Goal: Task Accomplishment & Management: Manage account settings

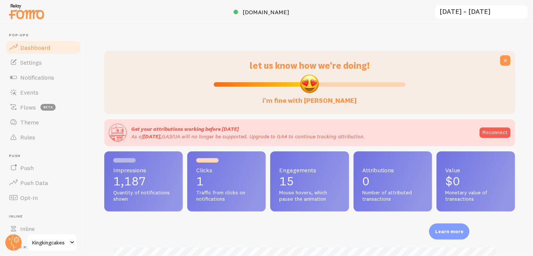
scroll to position [373298, 373089]
click at [40, 80] on span "Notifications" at bounding box center [37, 77] width 34 height 7
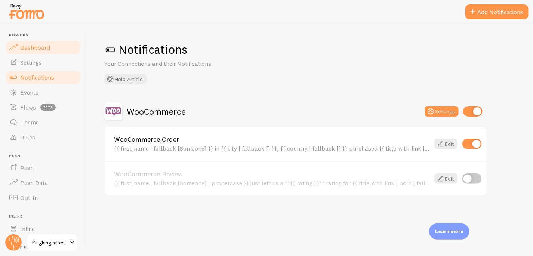
click at [46, 45] on span "Dashboard" at bounding box center [35, 47] width 30 height 7
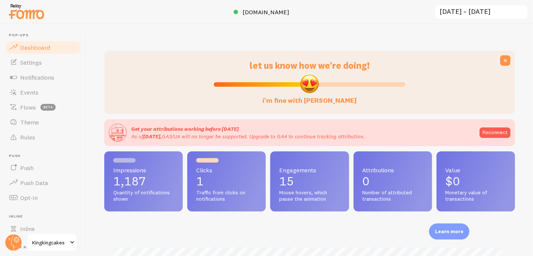
scroll to position [196, 406]
click at [267, 13] on span "www.kingkingcakes.com" at bounding box center [265, 11] width 47 height 7
click at [46, 77] on span "Notifications" at bounding box center [37, 77] width 34 height 7
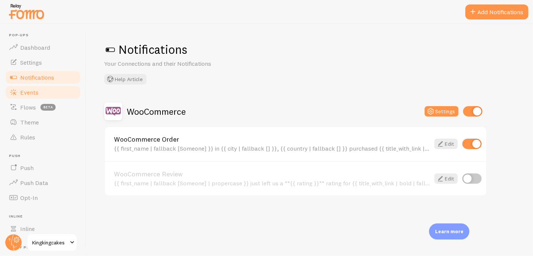
click at [37, 94] on span "Events" at bounding box center [29, 92] width 18 height 7
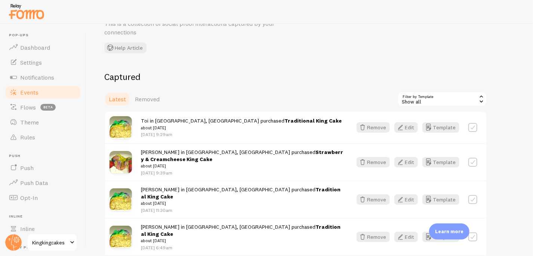
scroll to position [48, 0]
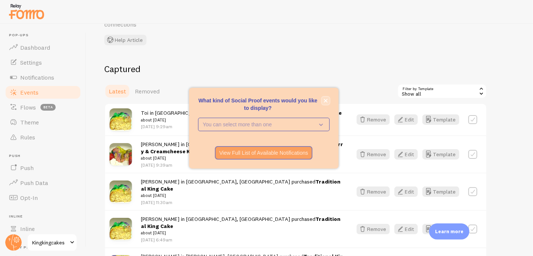
click at [323, 99] on icon "close," at bounding box center [325, 101] width 4 height 4
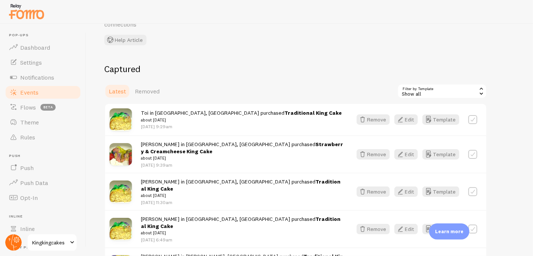
click at [7, 243] on circle at bounding box center [13, 242] width 16 height 16
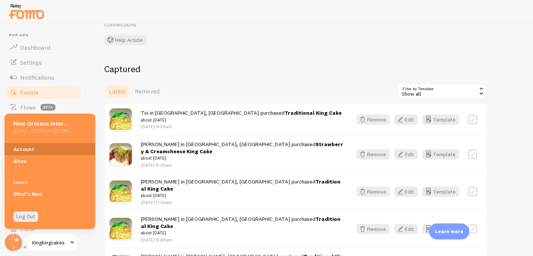
click at [39, 153] on link "Account" at bounding box center [49, 149] width 91 height 12
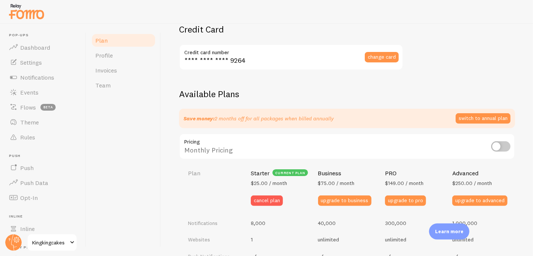
scroll to position [181, 0]
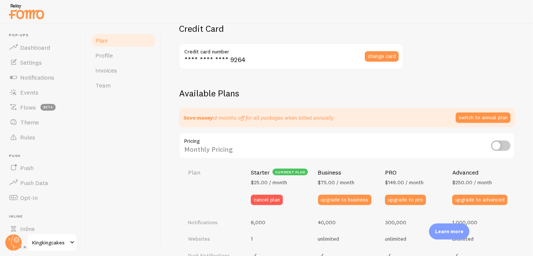
click at [114, 18] on div at bounding box center [266, 12] width 533 height 24
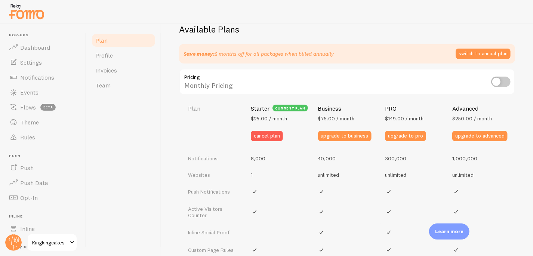
scroll to position [246, 0]
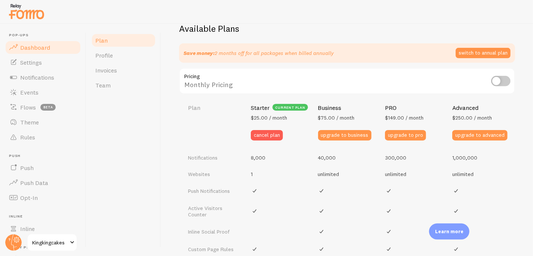
click at [36, 42] on link "Dashboard" at bounding box center [42, 47] width 77 height 15
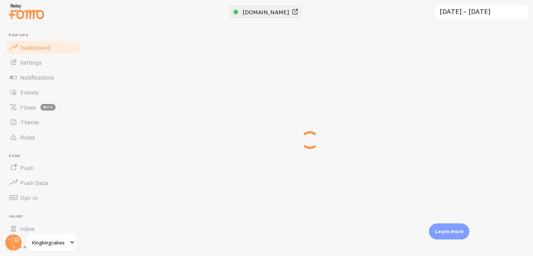
click at [255, 12] on span "www.kingkingcakes.com" at bounding box center [265, 11] width 47 height 7
